Goal: Information Seeking & Learning: Compare options

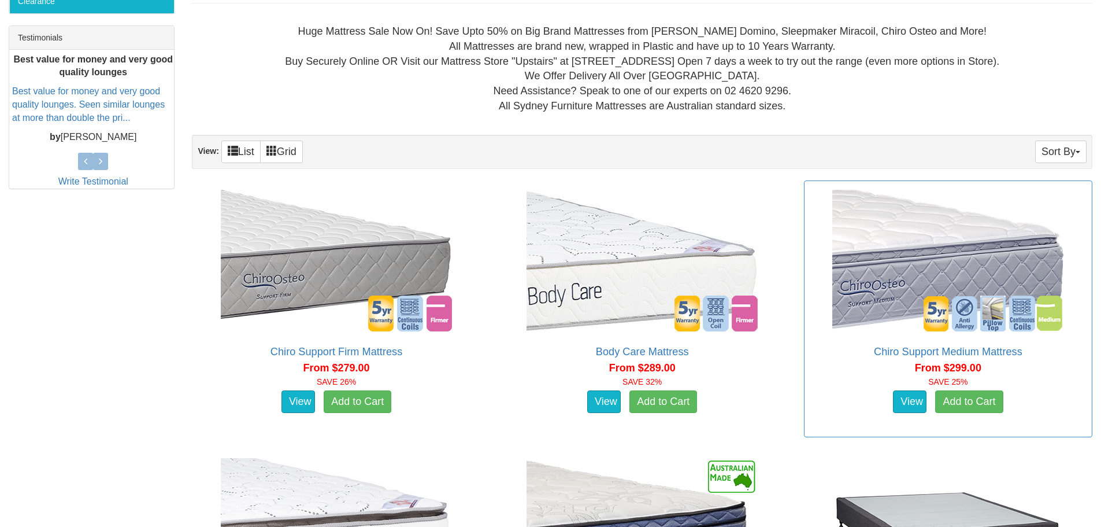
scroll to position [462, 0]
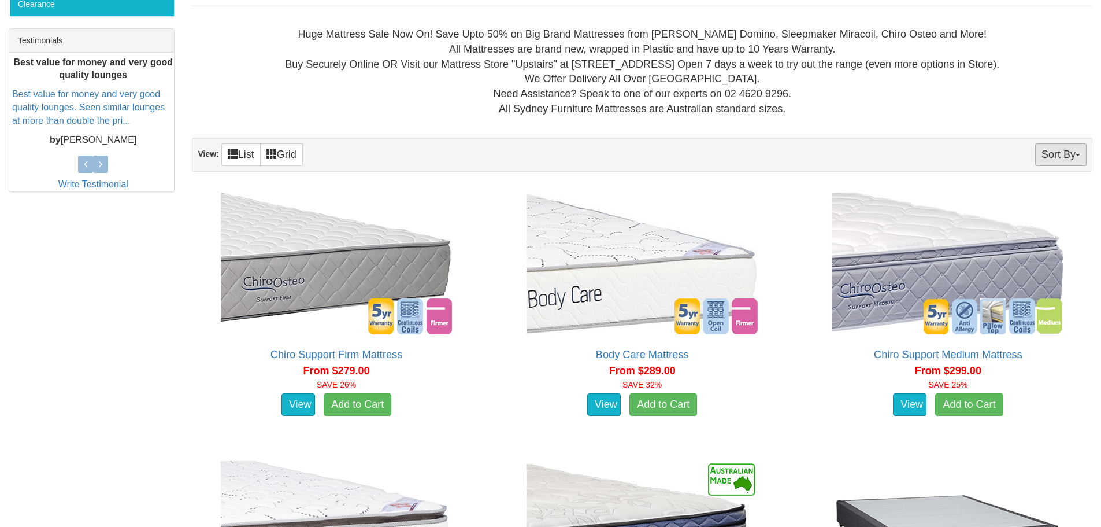
click at [1047, 157] on button "Sort By" at bounding box center [1060, 154] width 51 height 23
click at [1038, 197] on link "Price+" at bounding box center [1040, 193] width 91 height 15
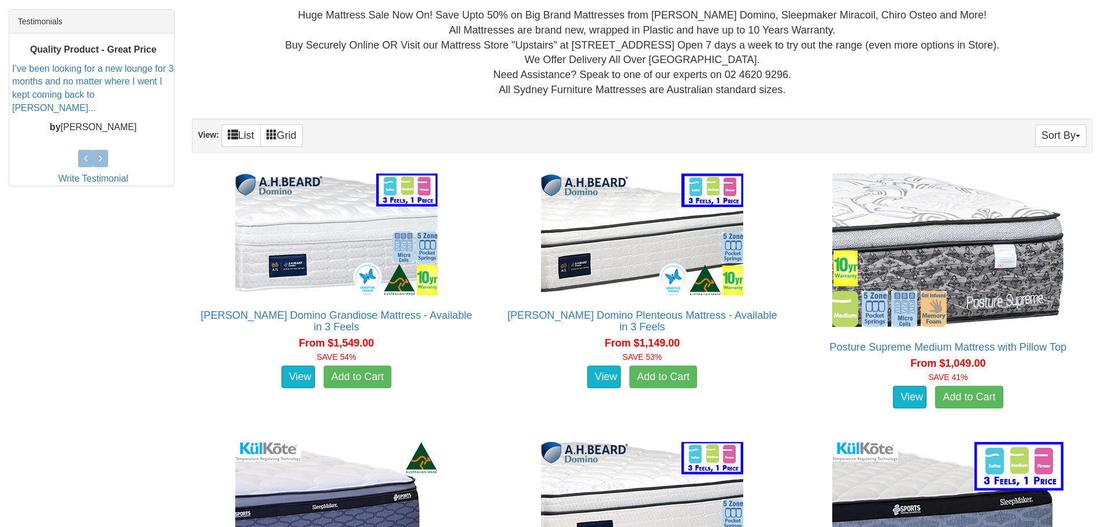
scroll to position [520, 0]
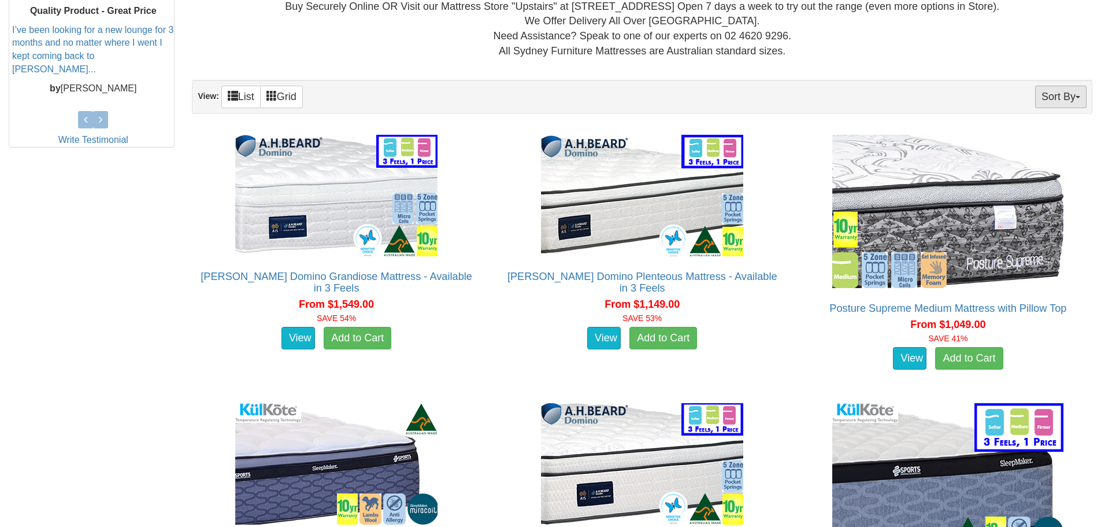
click at [1048, 103] on button "Sort By" at bounding box center [1060, 97] width 51 height 23
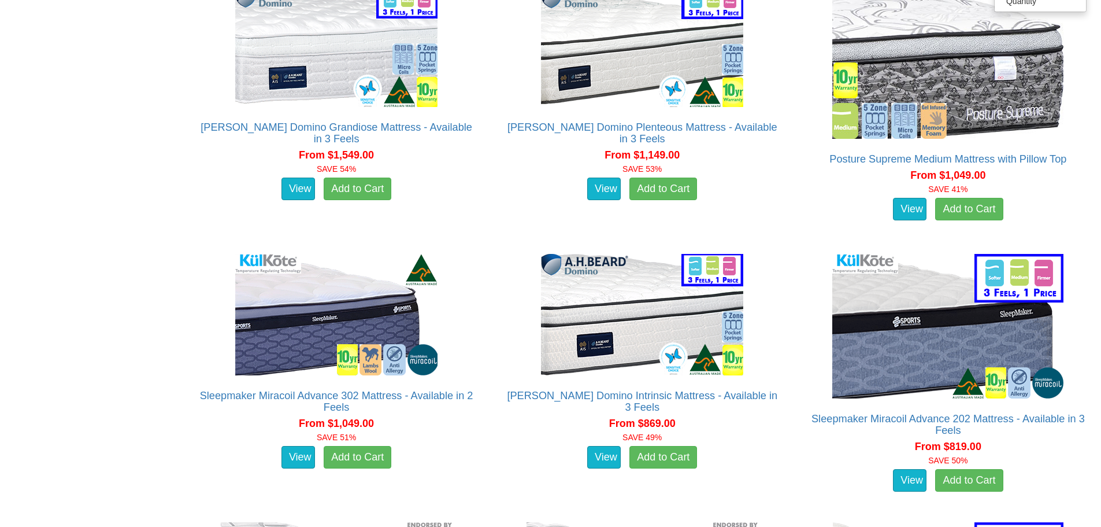
scroll to position [0, 0]
